Goal: Task Accomplishment & Management: Use online tool/utility

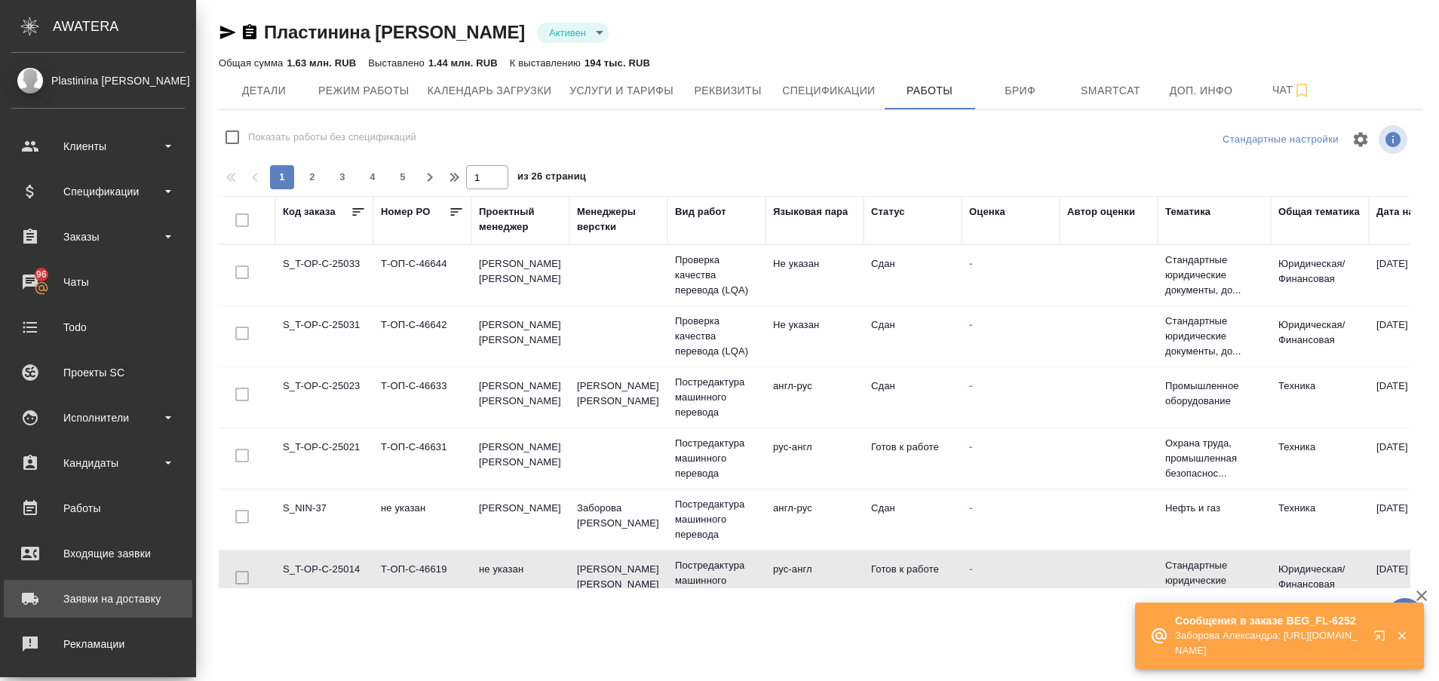
scroll to position [161, 0]
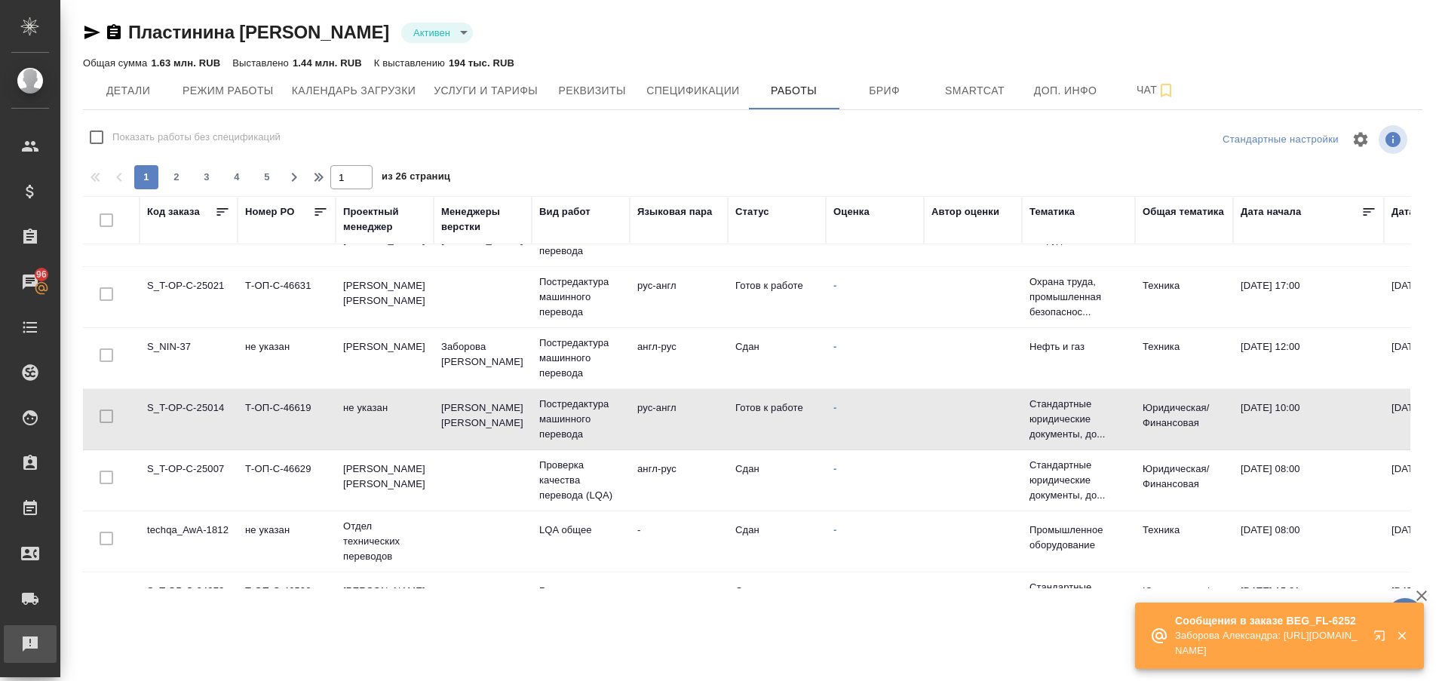
click at [30, 647] on div "Рекламации" at bounding box center [11, 644] width 38 height 23
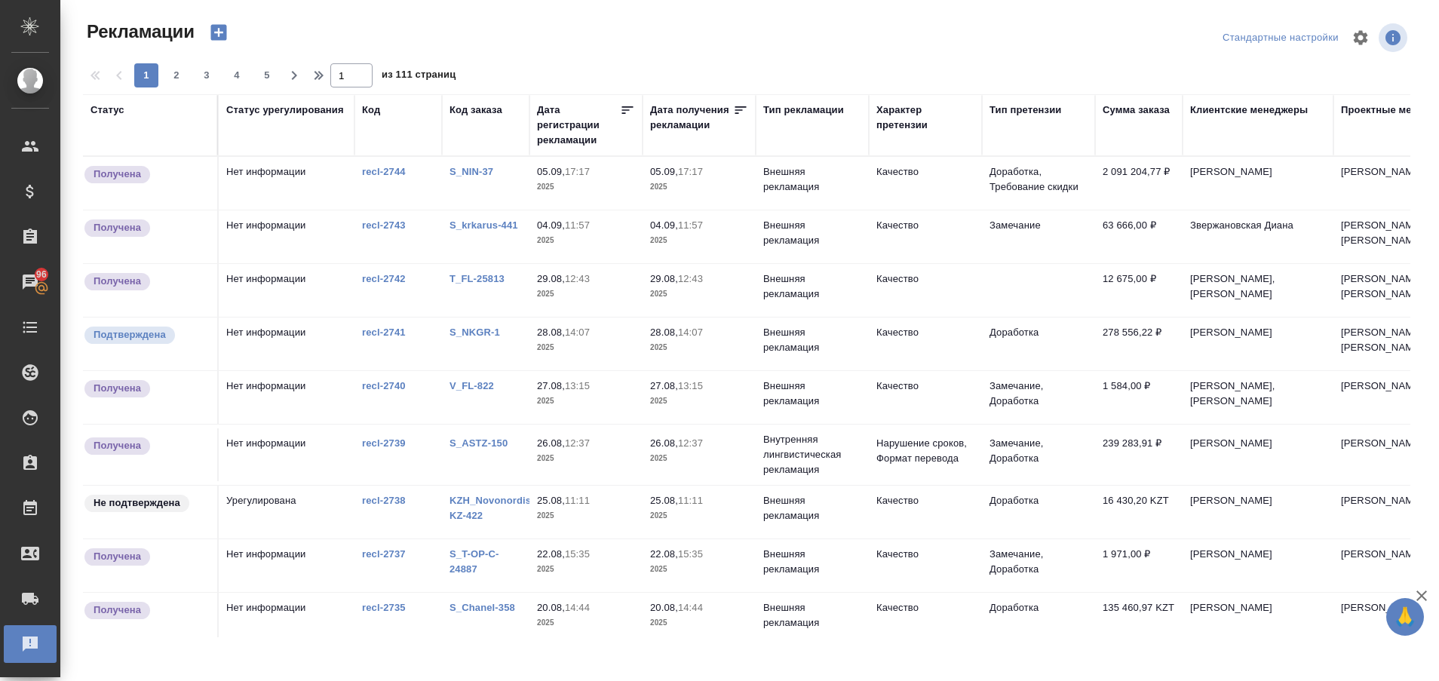
click at [484, 169] on link "S_NIN-37" at bounding box center [471, 171] width 44 height 11
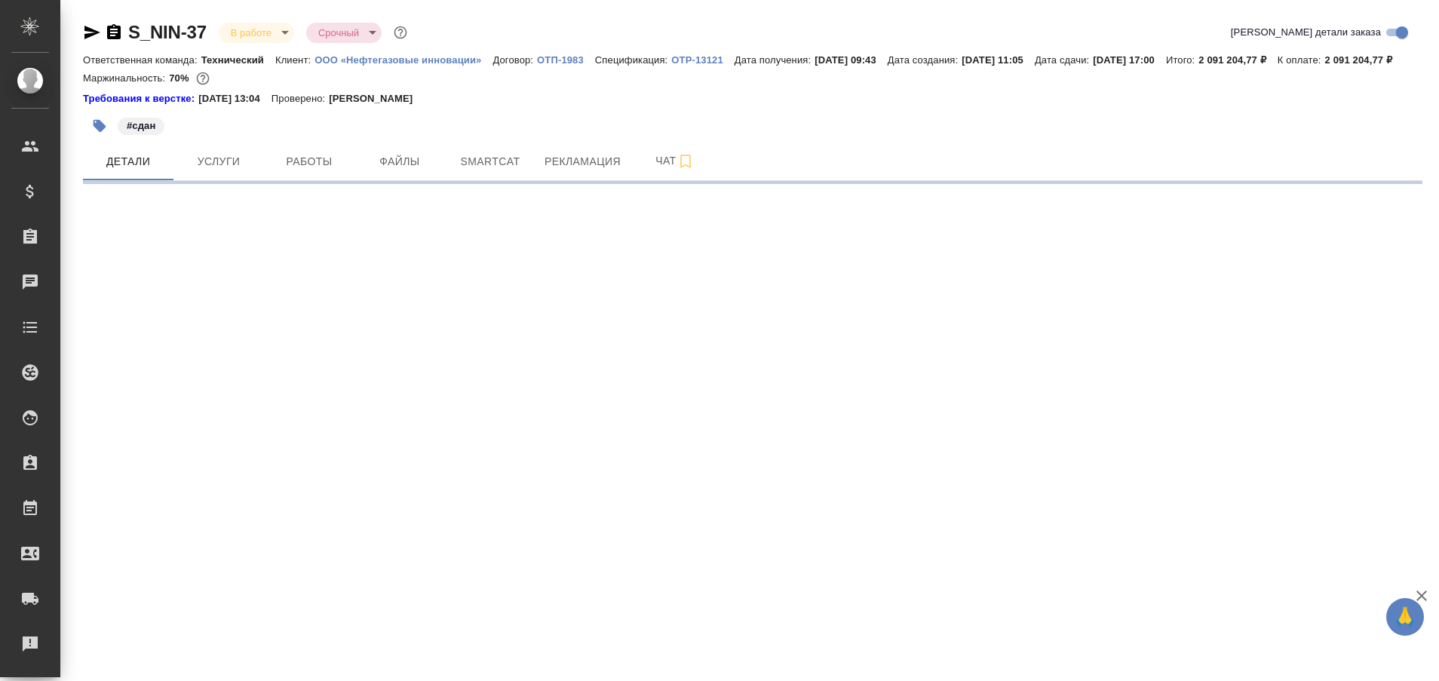
select select "RU"
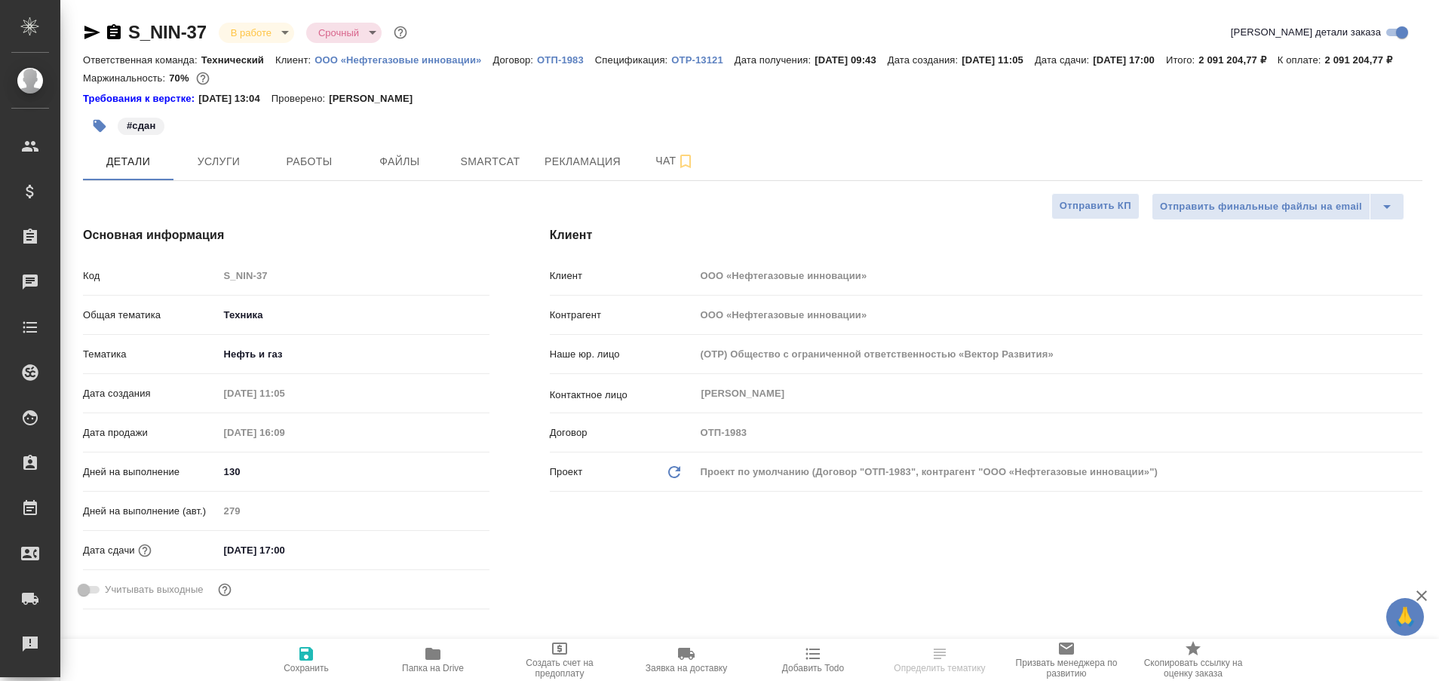
type textarea "x"
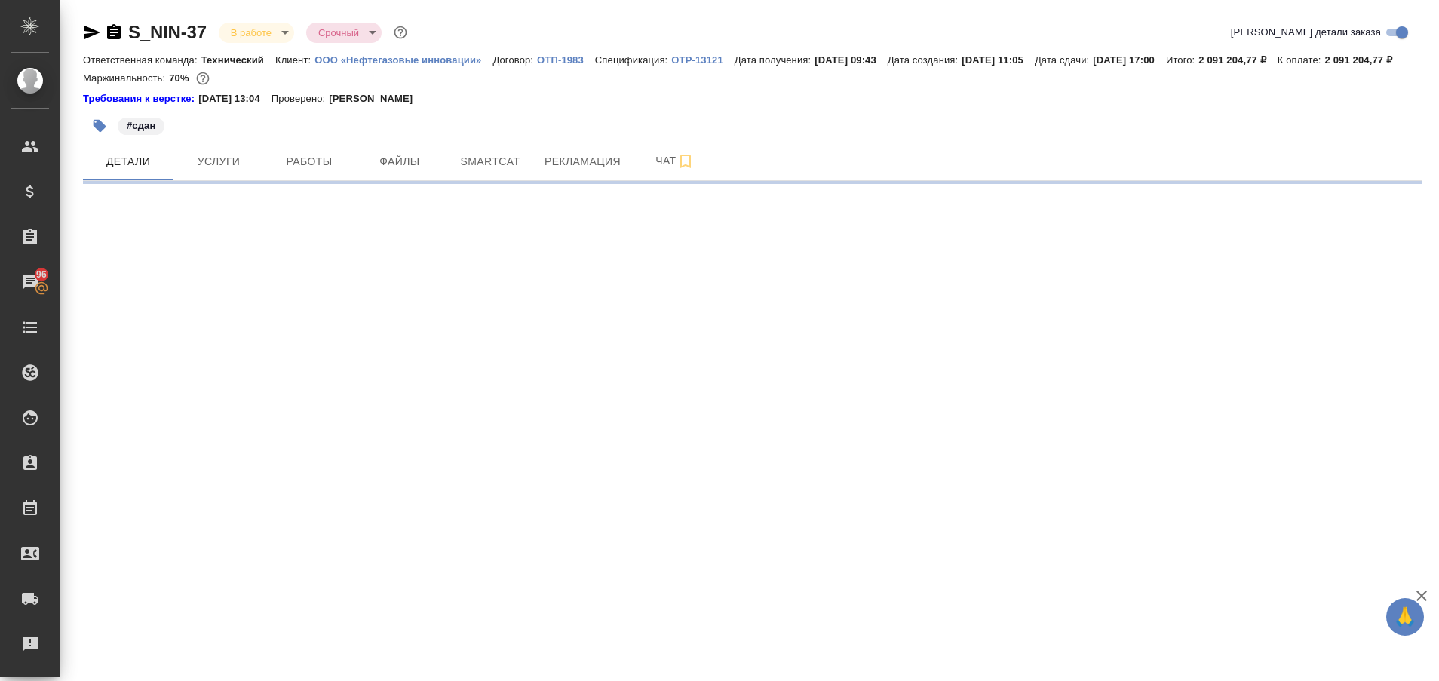
select select "RU"
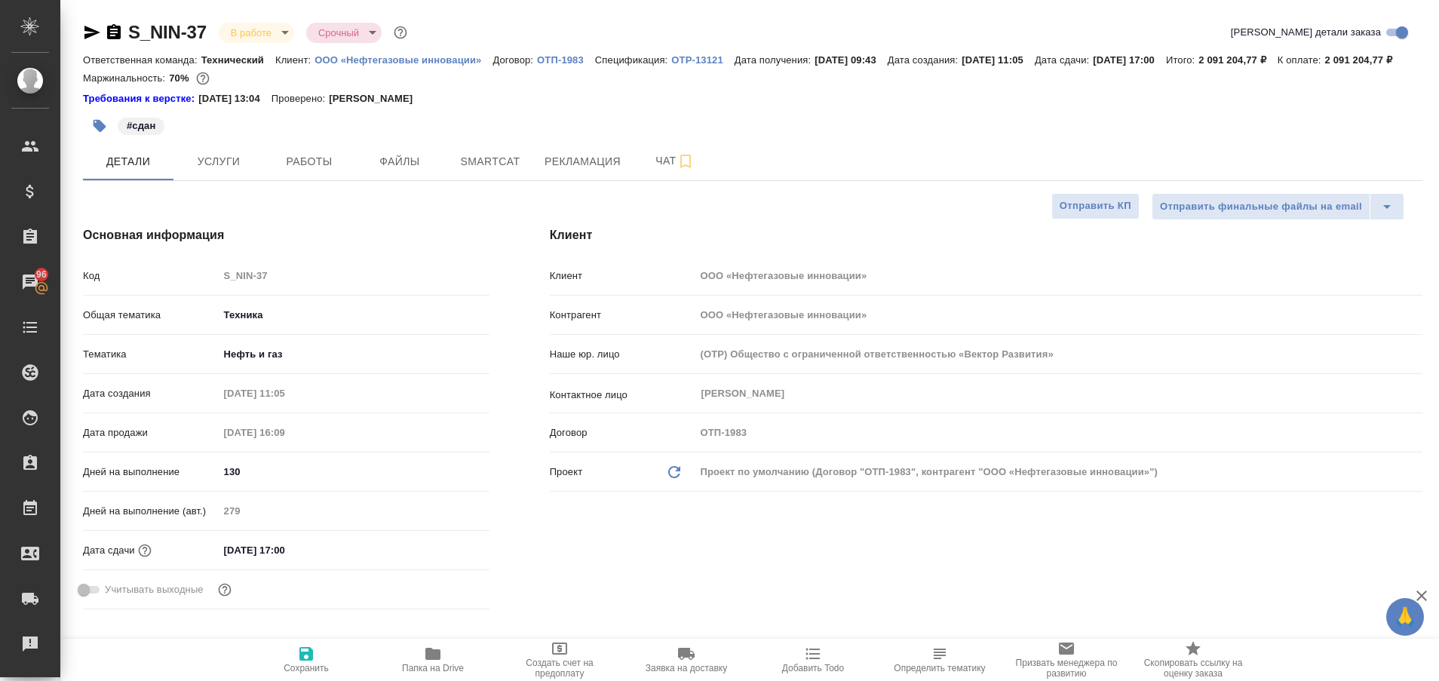
type textarea "x"
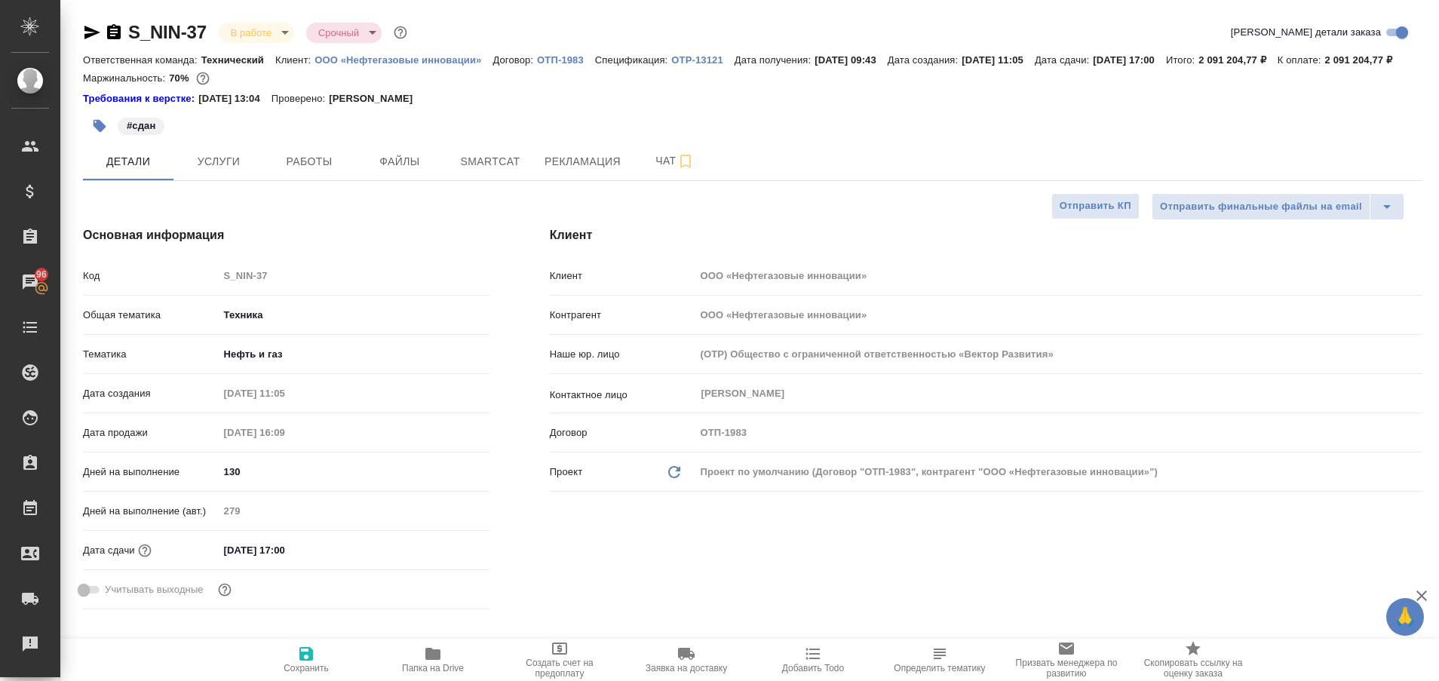
type textarea "x"
click at [662, 170] on span "Чат" at bounding box center [675, 161] width 72 height 19
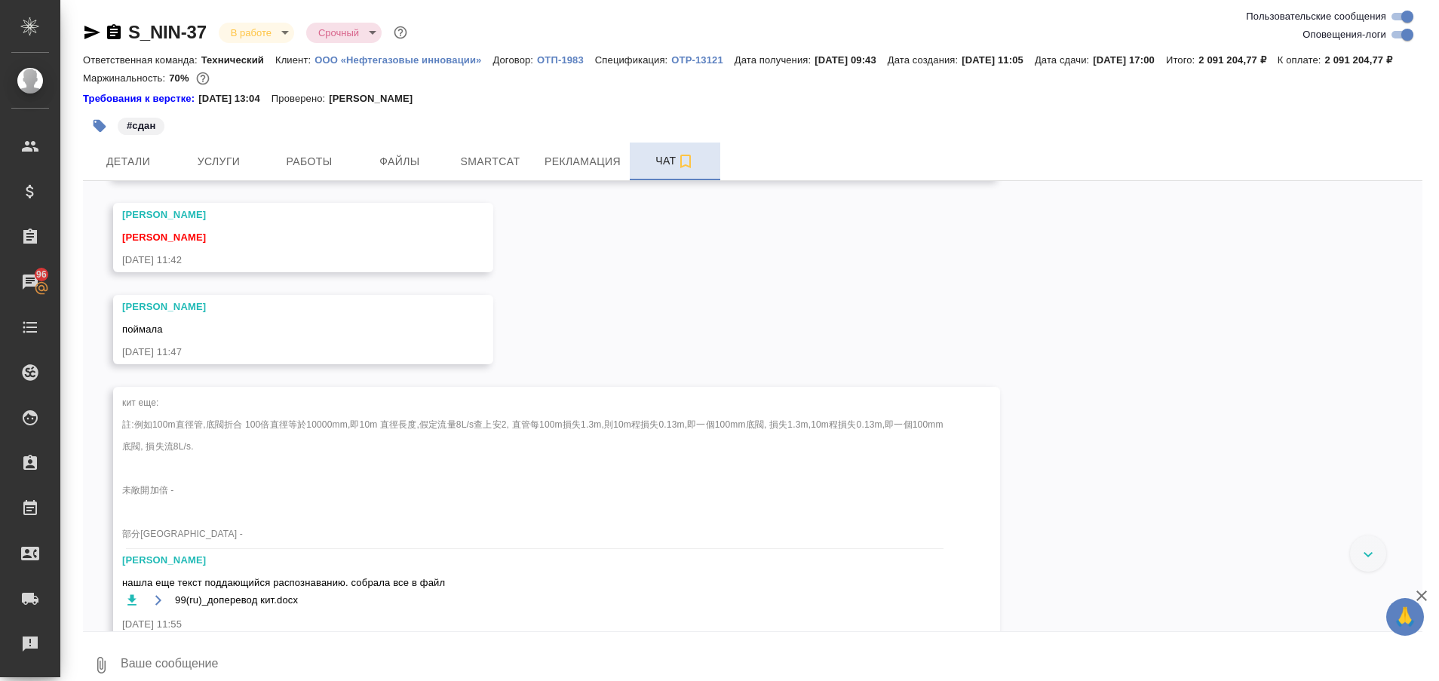
scroll to position [79966, 0]
